Goal: Transaction & Acquisition: Purchase product/service

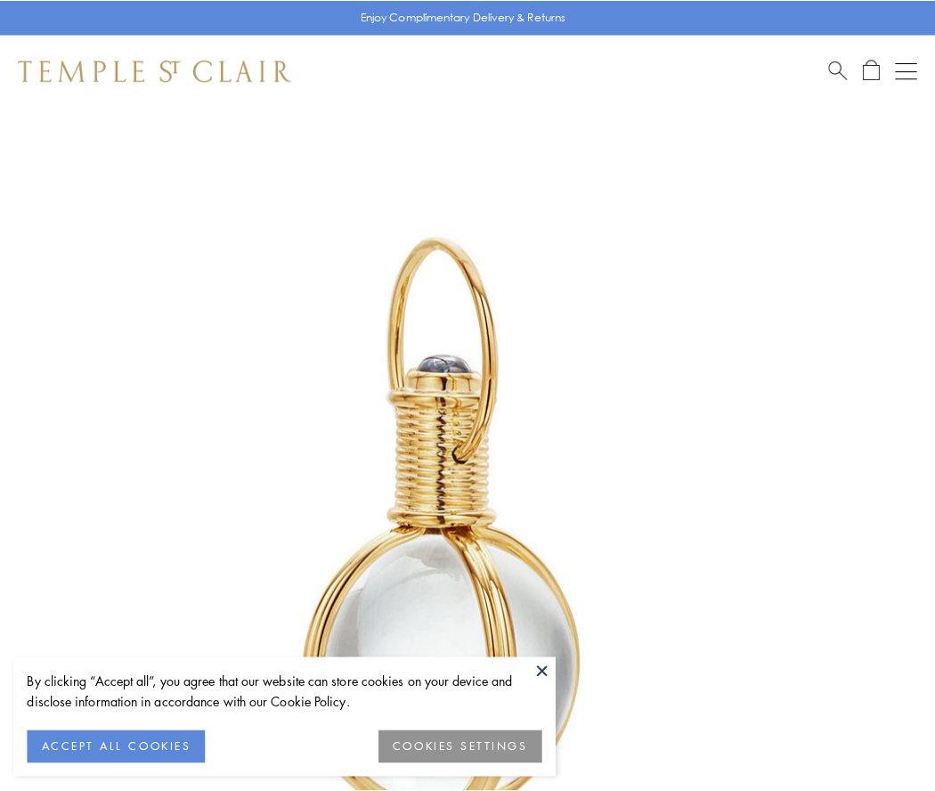
scroll to position [465, 0]
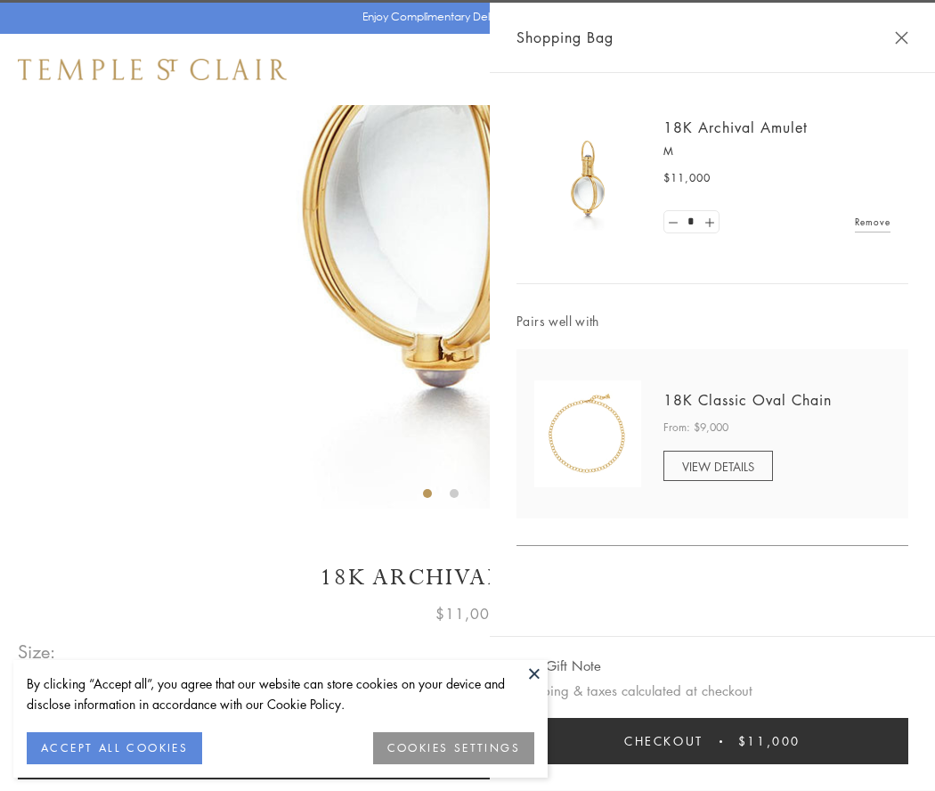
click at [712, 741] on button "Checkout $11,000" at bounding box center [712, 741] width 392 height 46
